Goal: Transaction & Acquisition: Purchase product/service

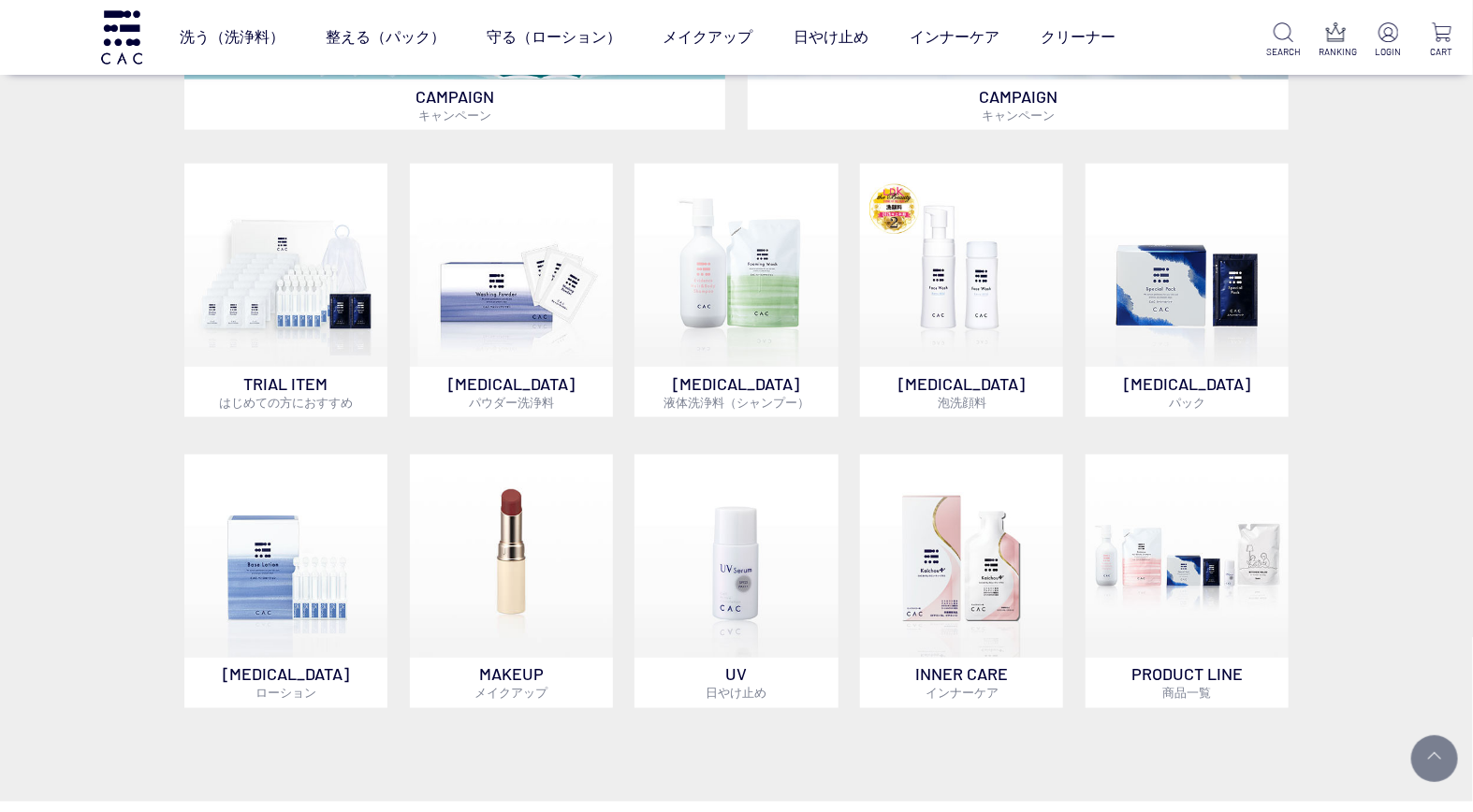
scroll to position [1039, 0]
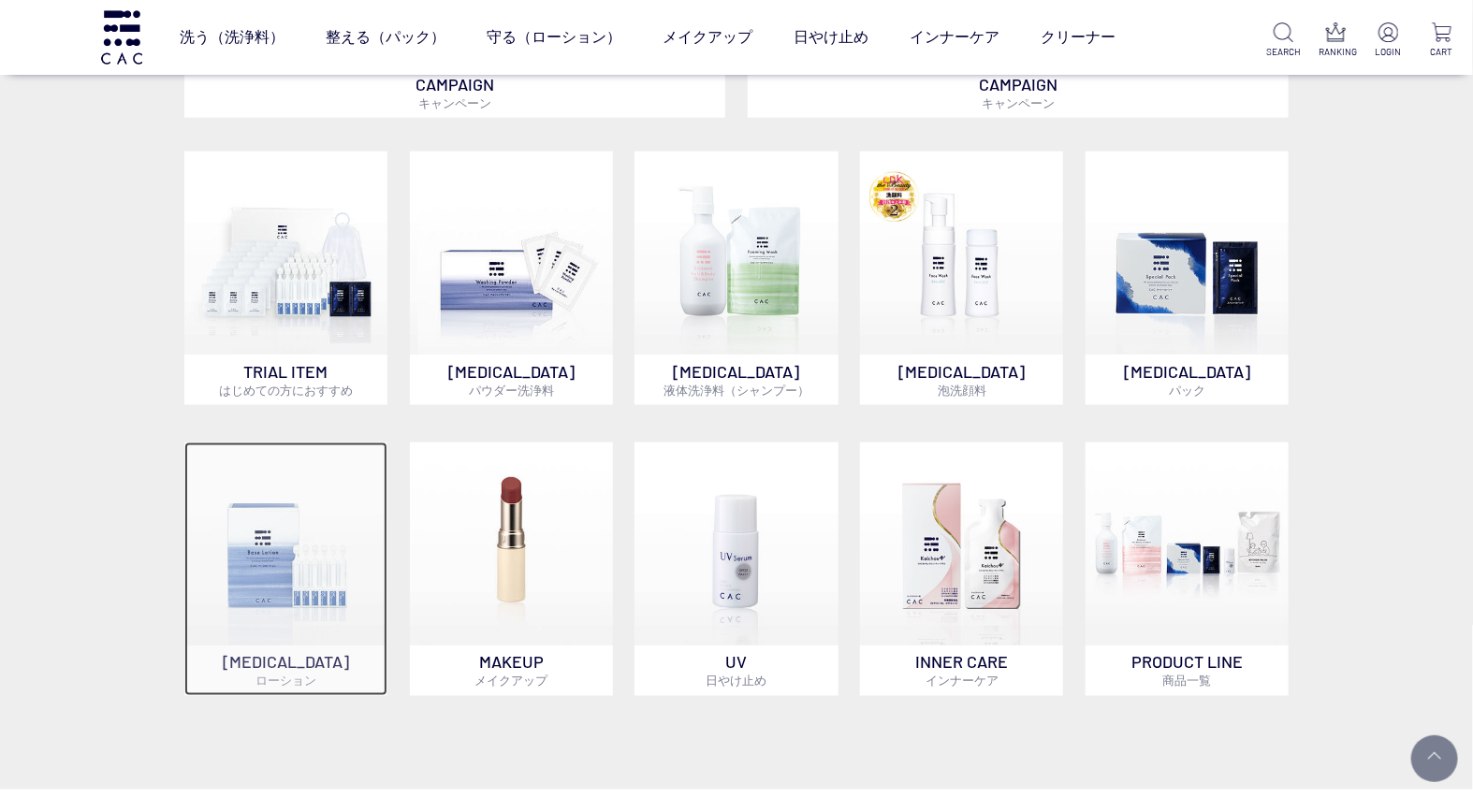
click at [305, 592] on img at bounding box center [285, 543] width 203 height 203
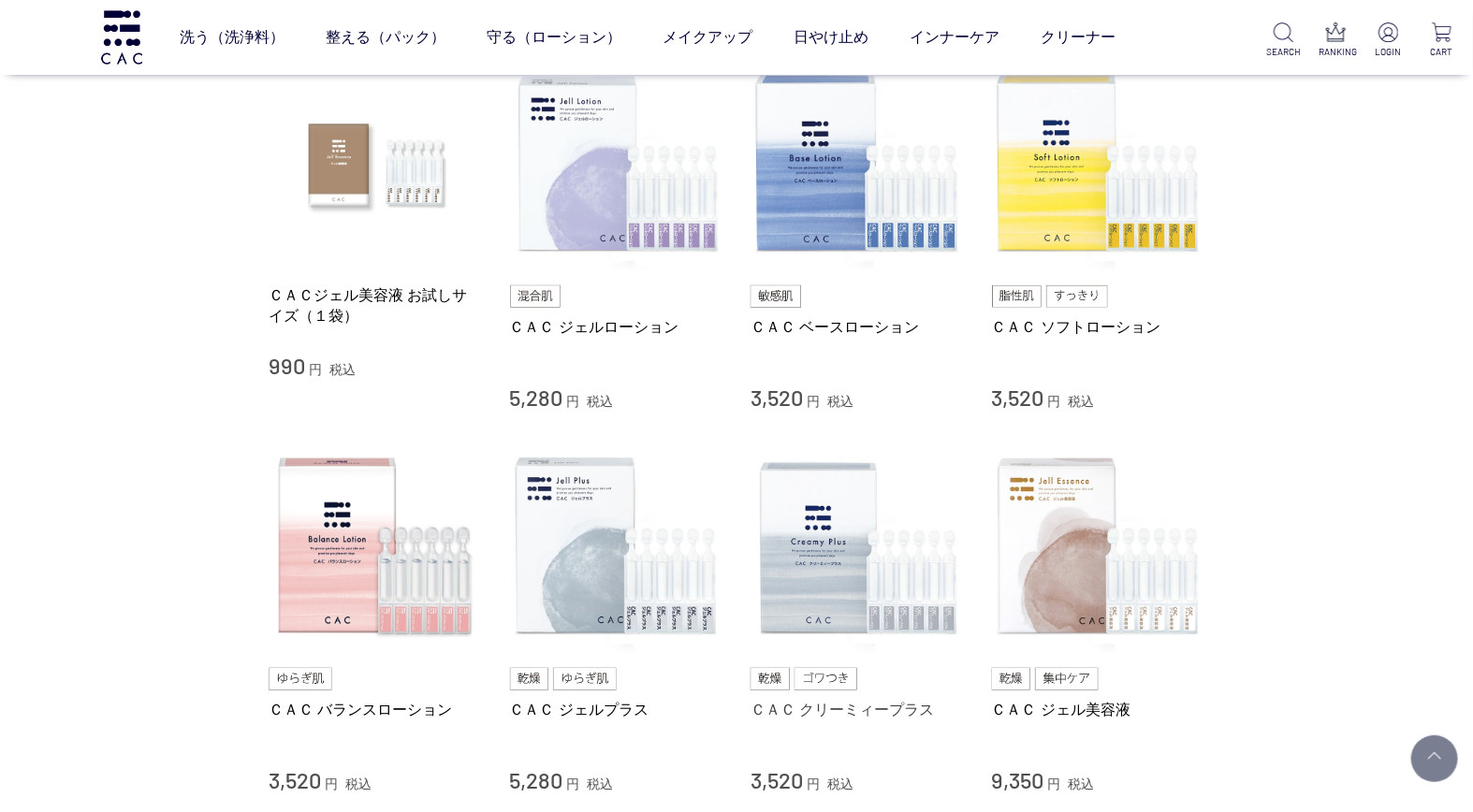
scroll to position [415, 0]
